Goal: Book appointment/travel/reservation

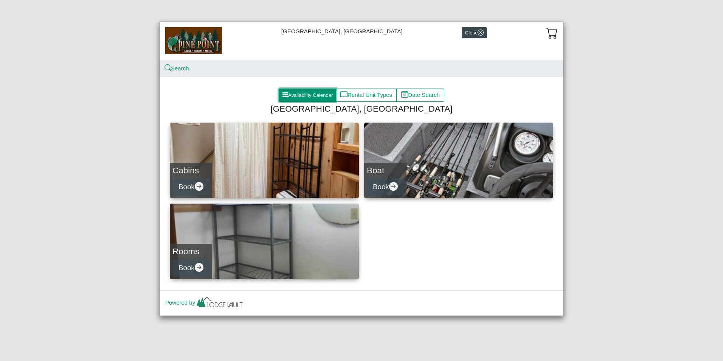
click at [302, 98] on button "Availability Calendar" at bounding box center [308, 96] width 58 height 14
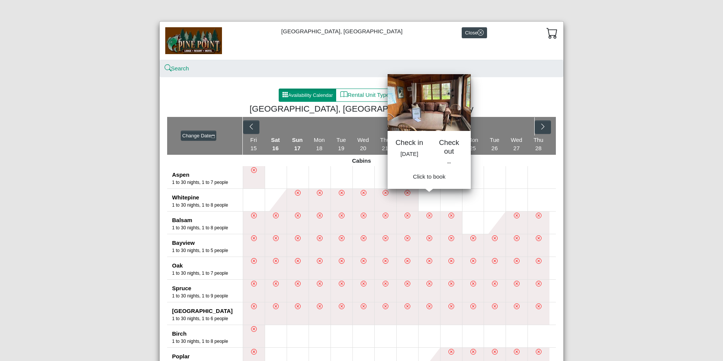
click at [429, 196] on button at bounding box center [430, 200] width 22 height 22
click at [431, 207] on button at bounding box center [430, 200] width 22 height 22
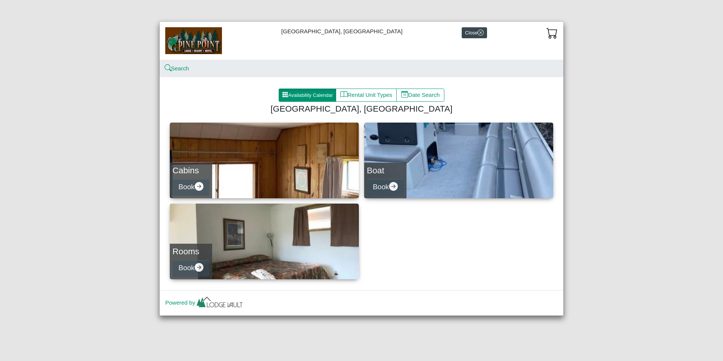
click at [482, 149] on link "Boat Book" at bounding box center [458, 161] width 189 height 76
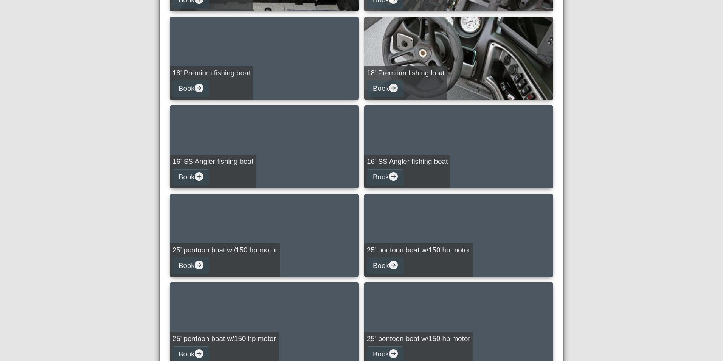
scroll to position [240, 0]
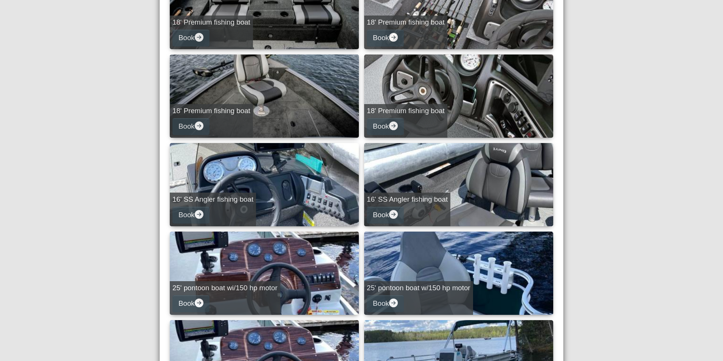
click at [477, 95] on link "18' Premium fishing boat Book" at bounding box center [458, 95] width 189 height 83
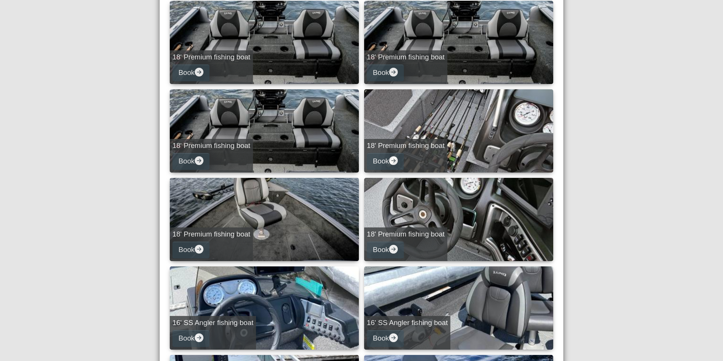
select select "*"
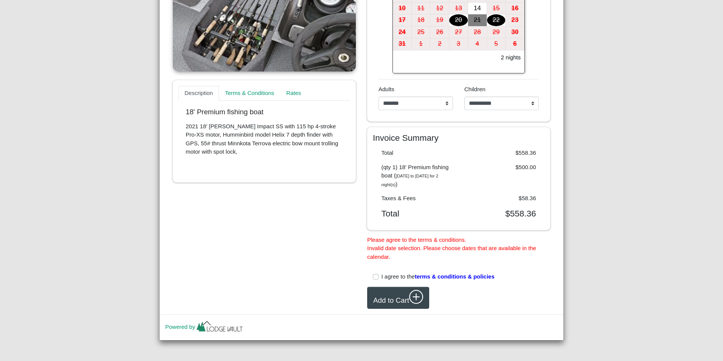
scroll to position [115, 0]
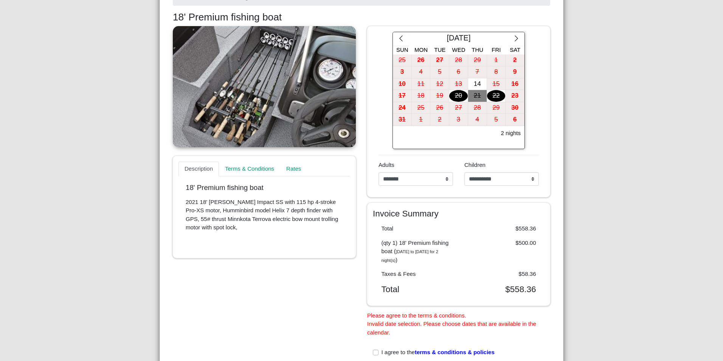
click at [494, 96] on div "22" at bounding box center [496, 96] width 19 height 12
click at [513, 43] on button "button" at bounding box center [517, 39] width 16 height 14
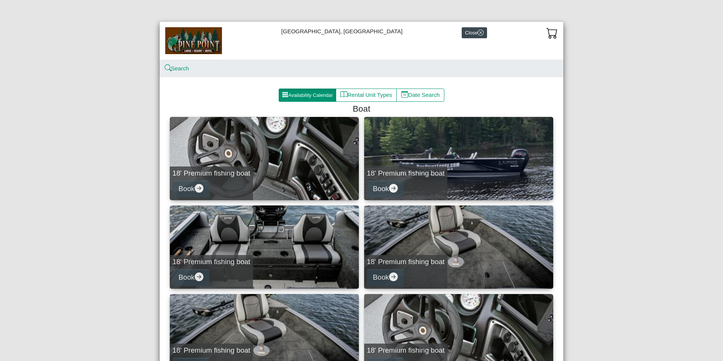
click at [372, 93] on button "Rental Unit Types" at bounding box center [366, 96] width 61 height 14
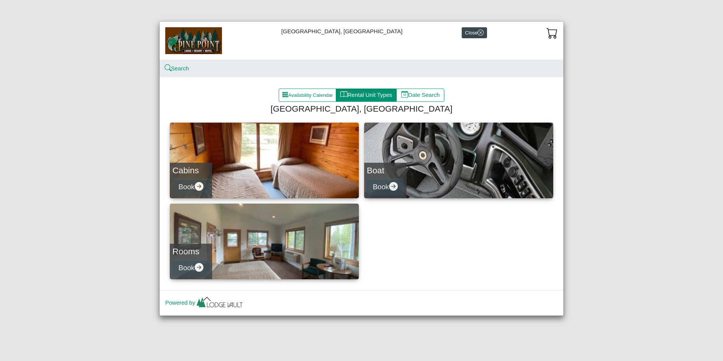
click at [263, 241] on link "Rooms Book" at bounding box center [264, 242] width 189 height 76
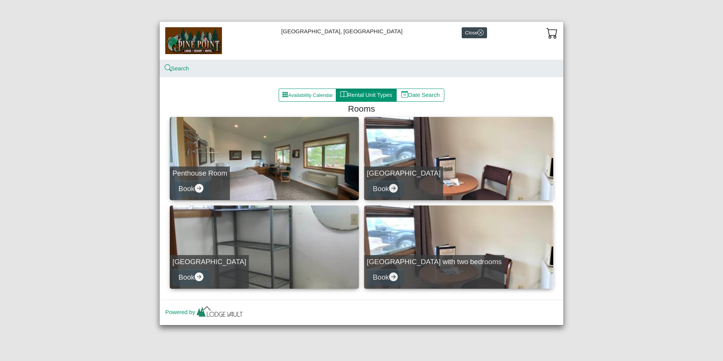
click at [200, 45] on img at bounding box center [193, 40] width 57 height 26
click at [478, 32] on icon "x circle" at bounding box center [481, 33] width 6 height 6
